Goal: Find specific page/section: Find specific page/section

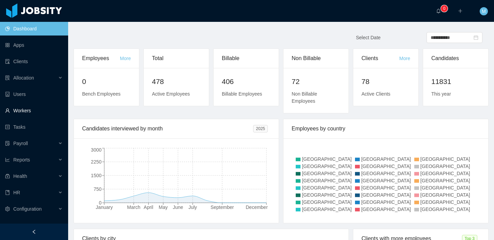
click at [32, 112] on link "Workers" at bounding box center [34, 111] width 58 height 14
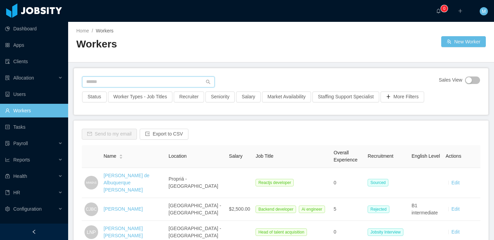
click at [120, 77] on input "text" at bounding box center [148, 81] width 133 height 11
paste input "**********"
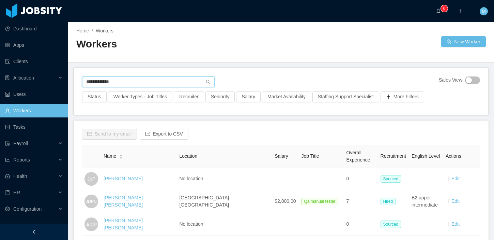
type input "**********"
